Goal: Information Seeking & Learning: Check status

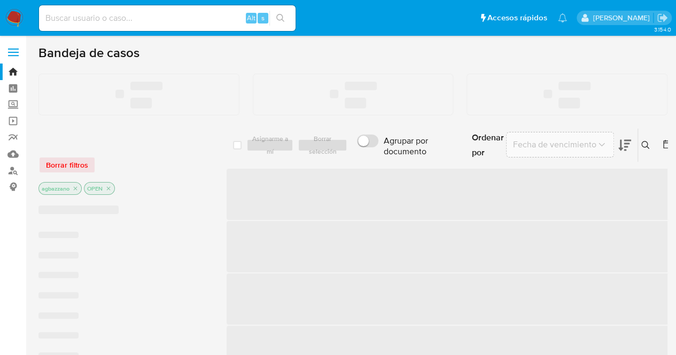
click at [132, 18] on input at bounding box center [167, 18] width 256 height 14
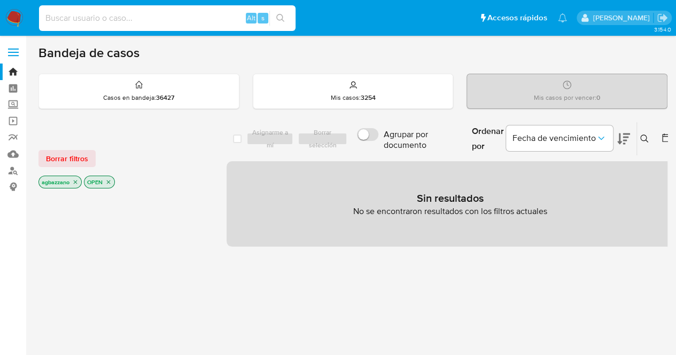
paste input "2582010190"
type input "2582010190"
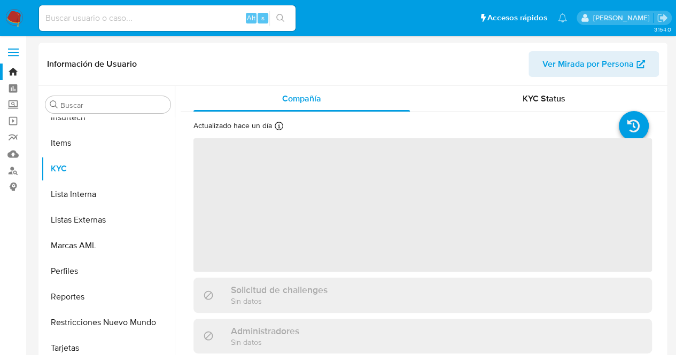
scroll to position [477, 0]
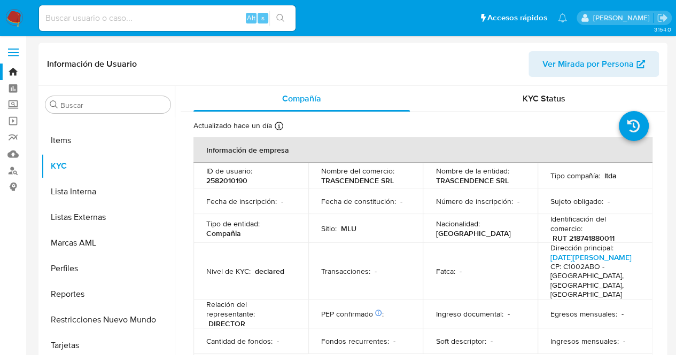
select select "10"
click at [537, 233] on td "Identificación del comercio : RUT 218741880011" at bounding box center [594, 228] width 115 height 29
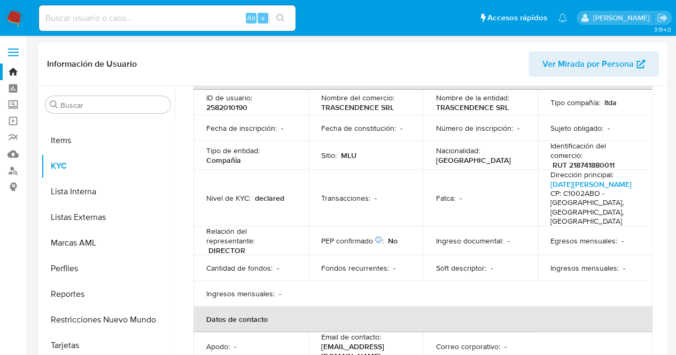
scroll to position [0, 0]
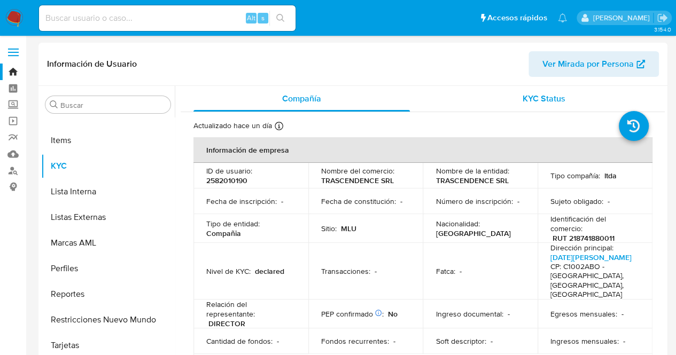
click at [517, 100] on div "KYC Status" at bounding box center [543, 99] width 216 height 26
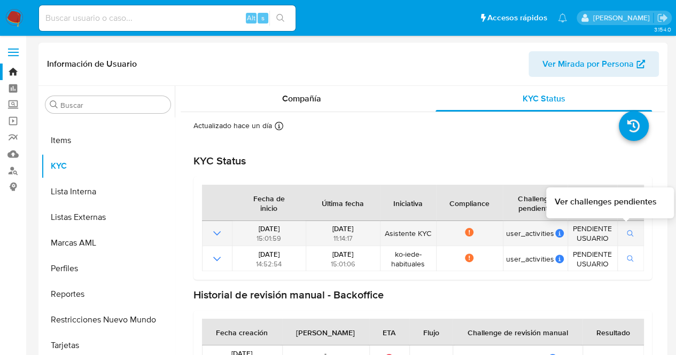
click at [628, 234] on icon "button" at bounding box center [629, 233] width 7 height 7
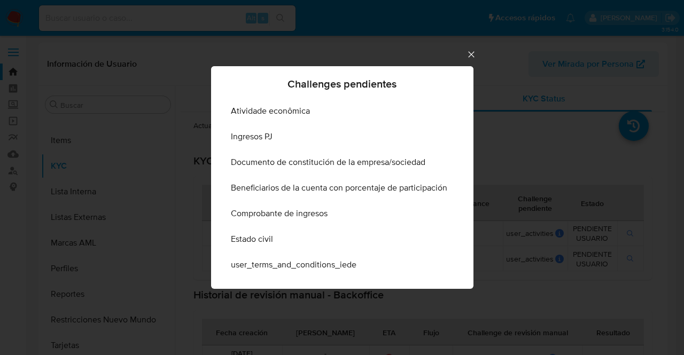
click at [475, 56] on icon "Cerrar" at bounding box center [471, 54] width 11 height 11
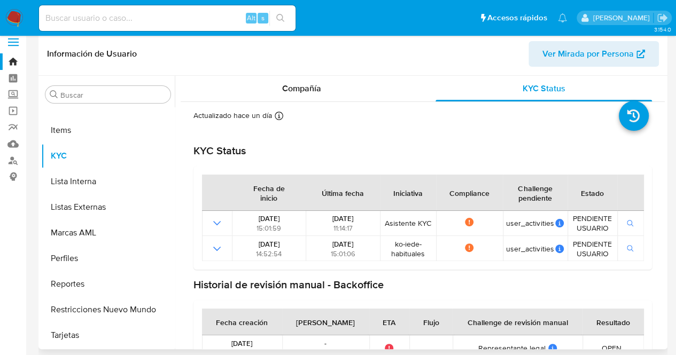
scroll to position [12, 0]
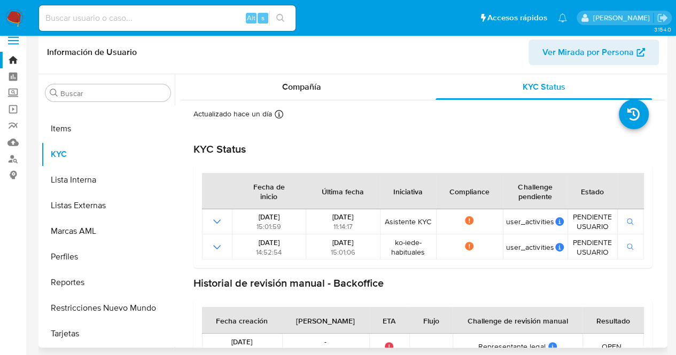
click at [286, 58] on header "Información de Usuario Ver Mirada por Persona" at bounding box center [353, 53] width 612 height 26
click at [309, 92] on span "Compañía" at bounding box center [301, 87] width 39 height 12
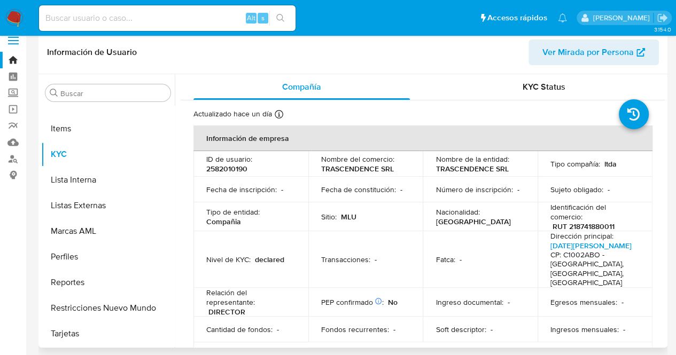
click at [426, 196] on td "Número de inscripción : -" at bounding box center [479, 190] width 115 height 26
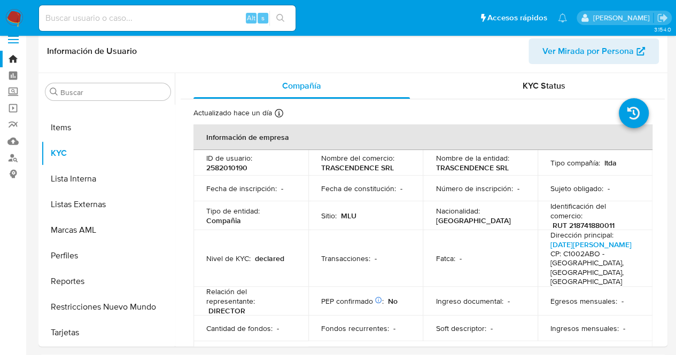
scroll to position [0, 0]
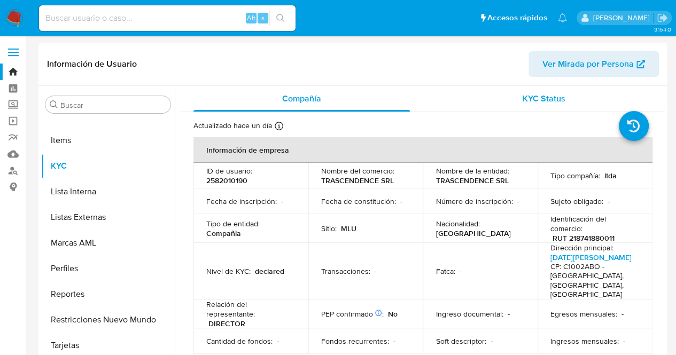
click at [545, 98] on span "KYC Status" at bounding box center [543, 98] width 43 height 12
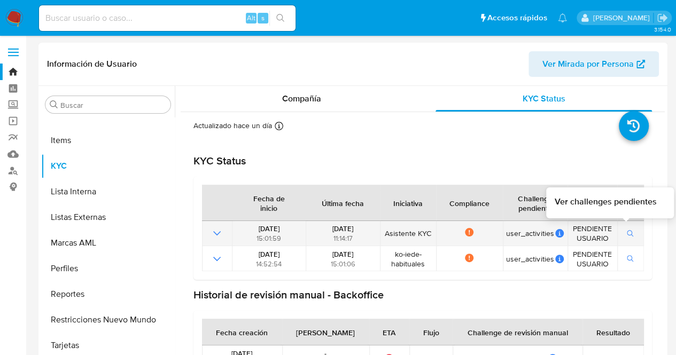
click at [626, 234] on icon "button" at bounding box center [629, 233] width 7 height 7
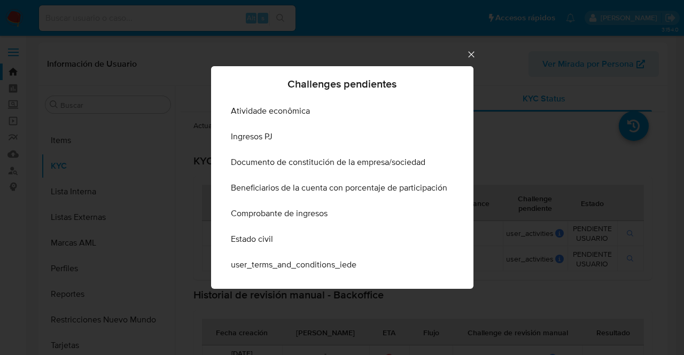
click at [480, 52] on div "Challenges pendientes Atividade econômica Ingresos PJ Documento de constitución…" at bounding box center [342, 177] width 684 height 355
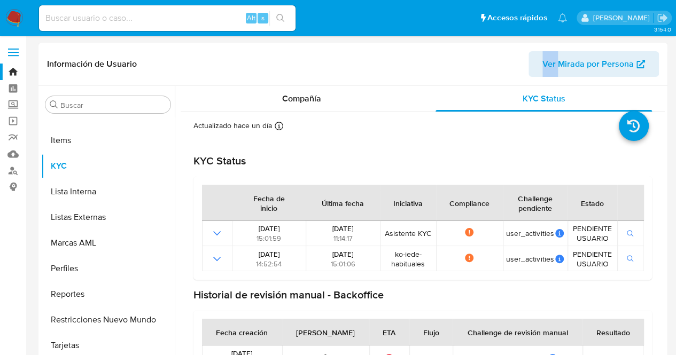
click at [480, 52] on header "Información de Usuario Ver Mirada por Persona" at bounding box center [353, 64] width 612 height 26
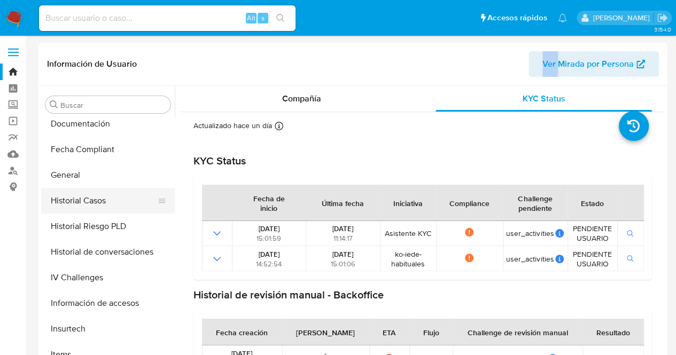
scroll to position [257, 0]
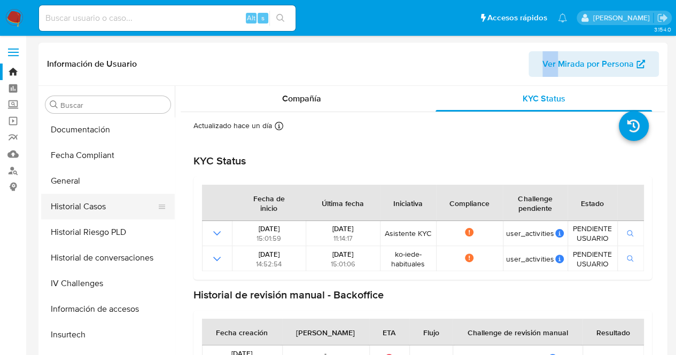
click at [130, 196] on button "Historial Casos" at bounding box center [103, 207] width 125 height 26
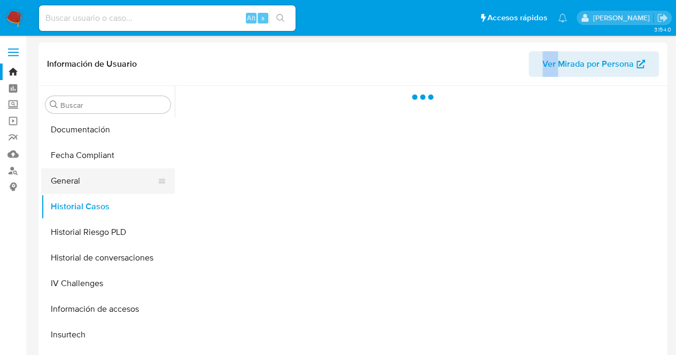
click at [114, 168] on button "General" at bounding box center [103, 181] width 125 height 26
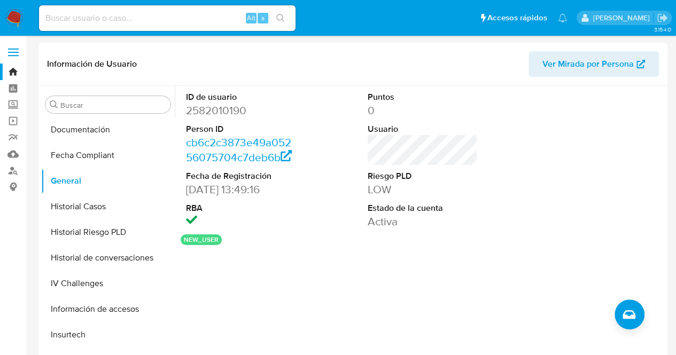
click at [366, 241] on div "new_user" at bounding box center [423, 239] width 484 height 11
